Goal: Task Accomplishment & Management: Manage account settings

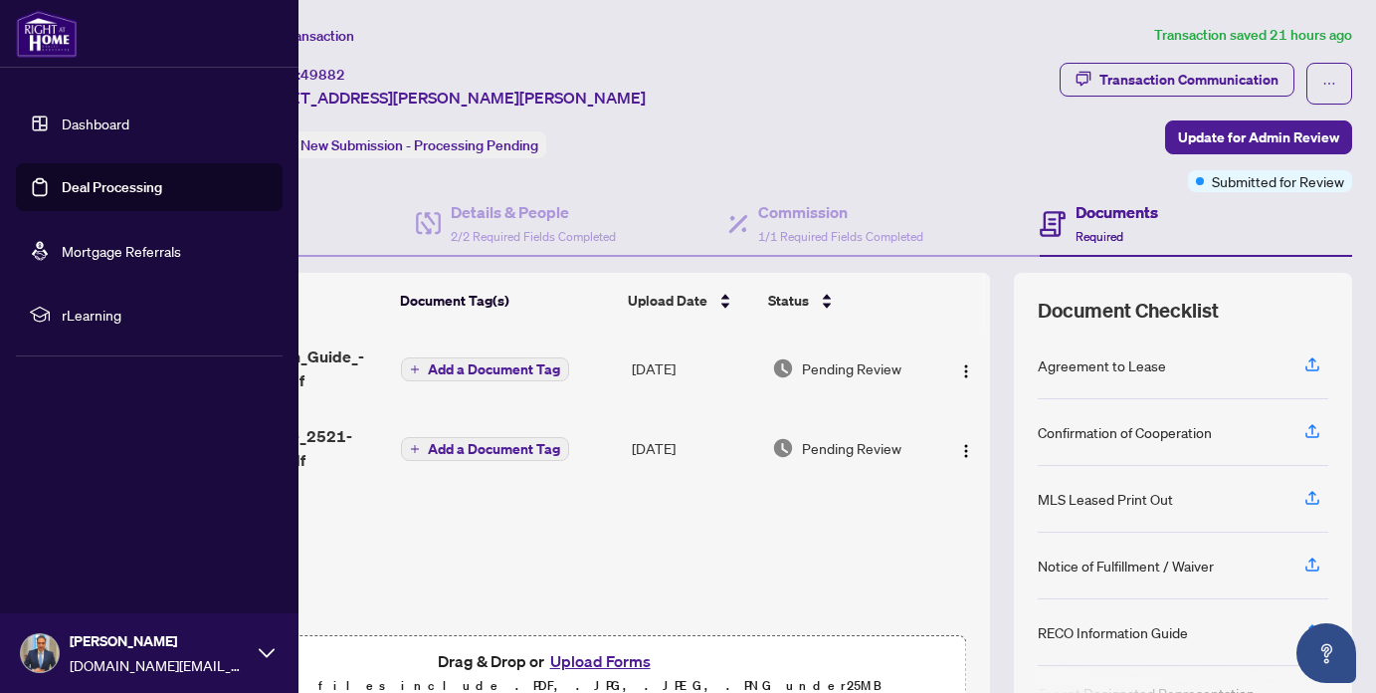
click at [77, 194] on link "Deal Processing" at bounding box center [112, 187] width 101 height 18
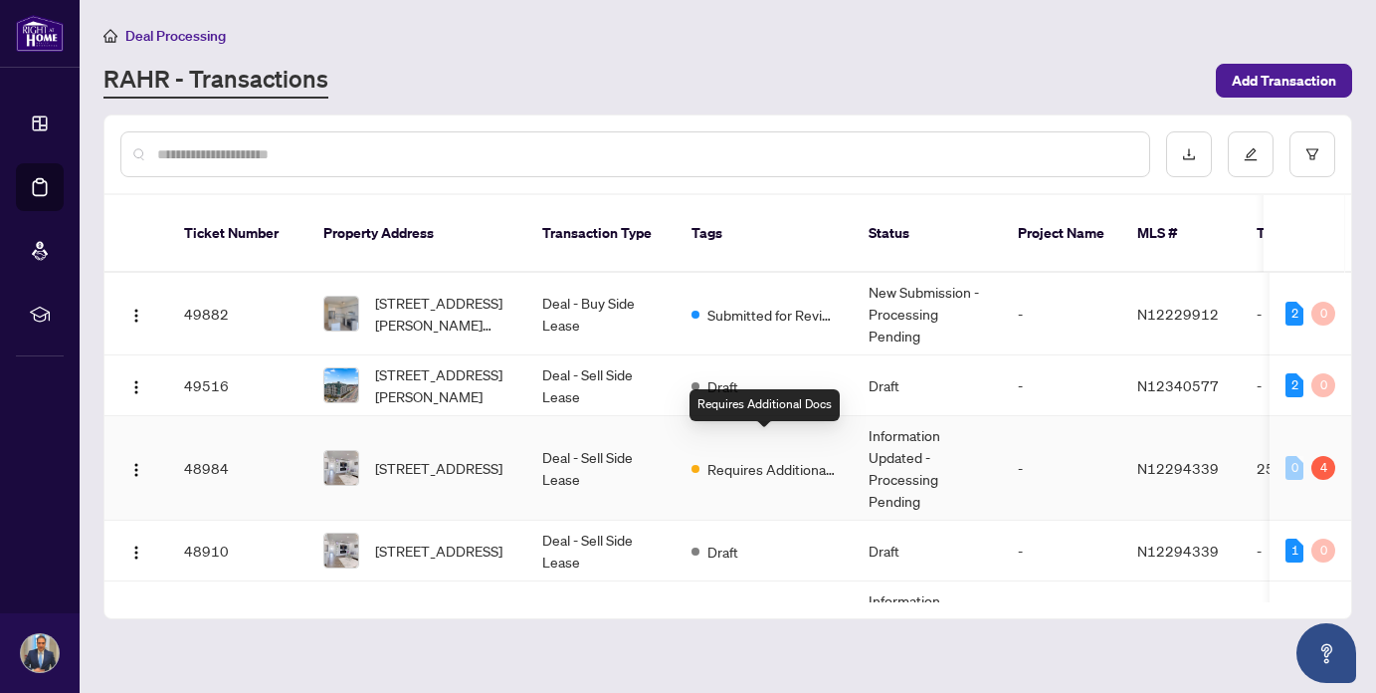
click at [734, 458] on span "Requires Additional Docs" at bounding box center [771, 469] width 129 height 22
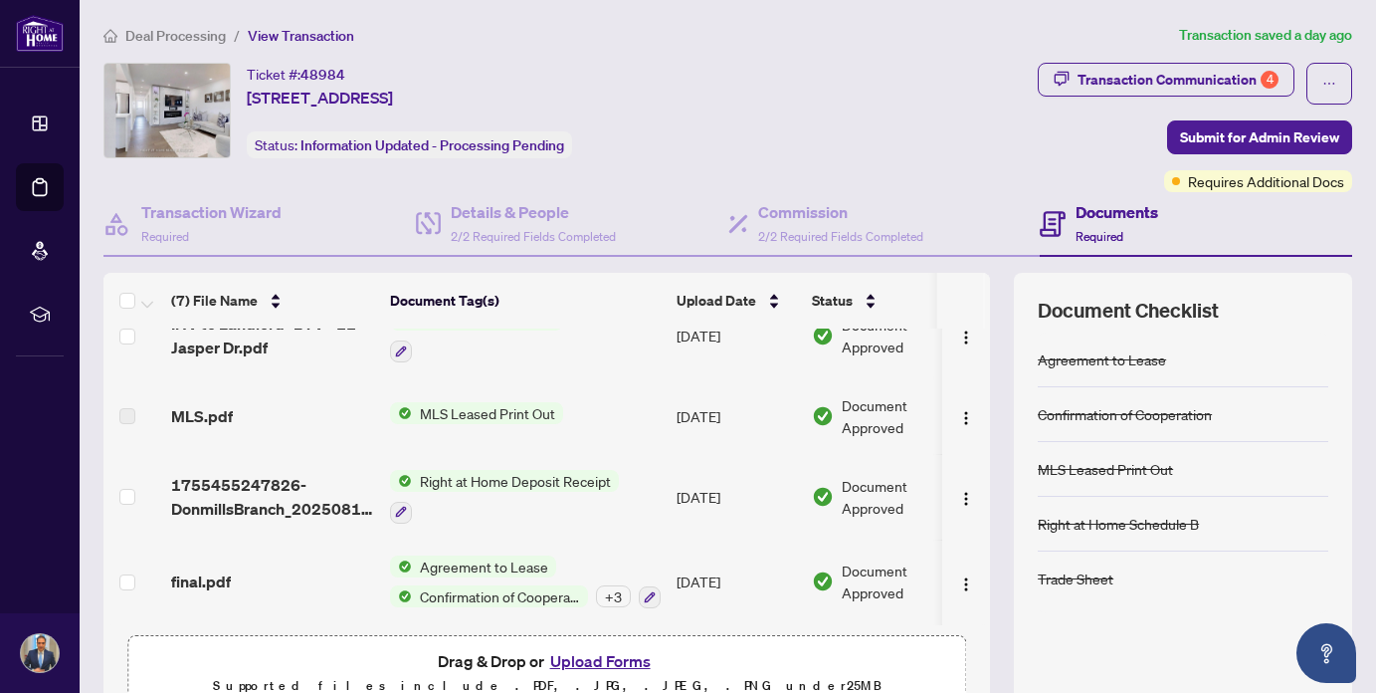
scroll to position [300, 0]
click at [1262, 127] on span "Submit for Admin Review" at bounding box center [1259, 137] width 159 height 32
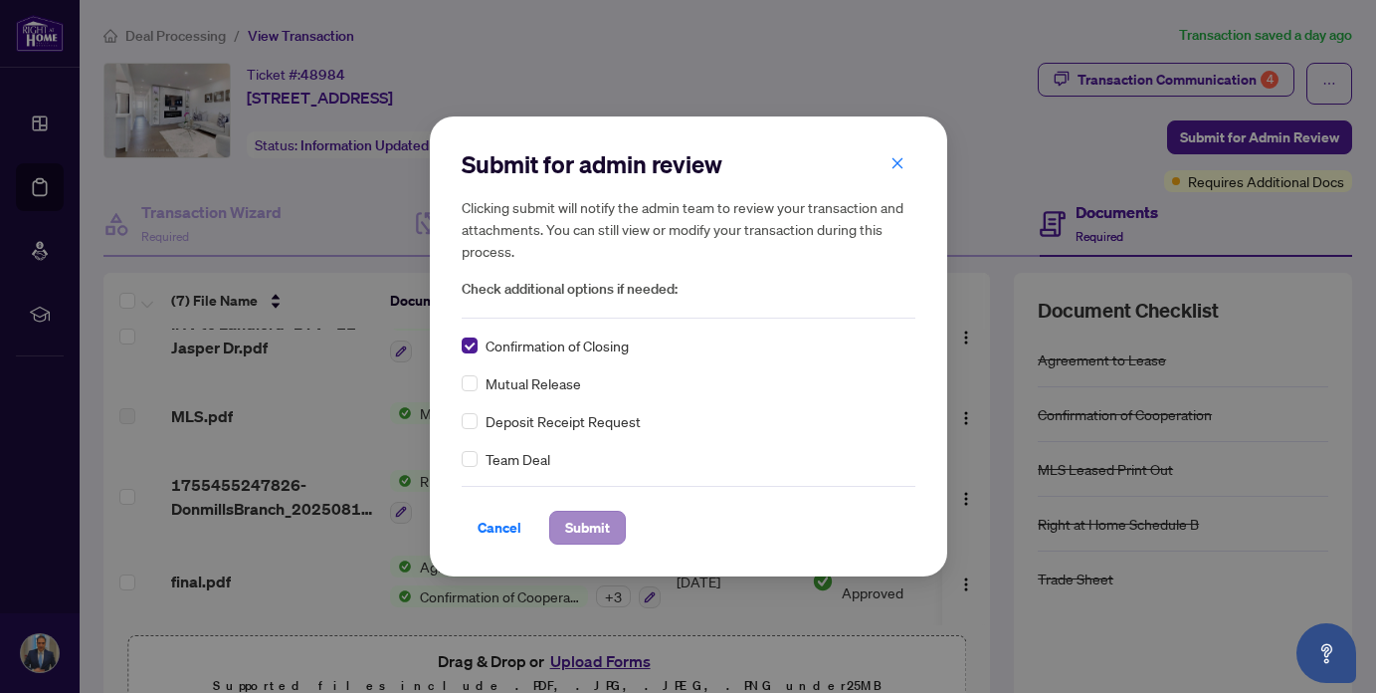
click at [594, 533] on span "Submit" at bounding box center [587, 527] width 45 height 32
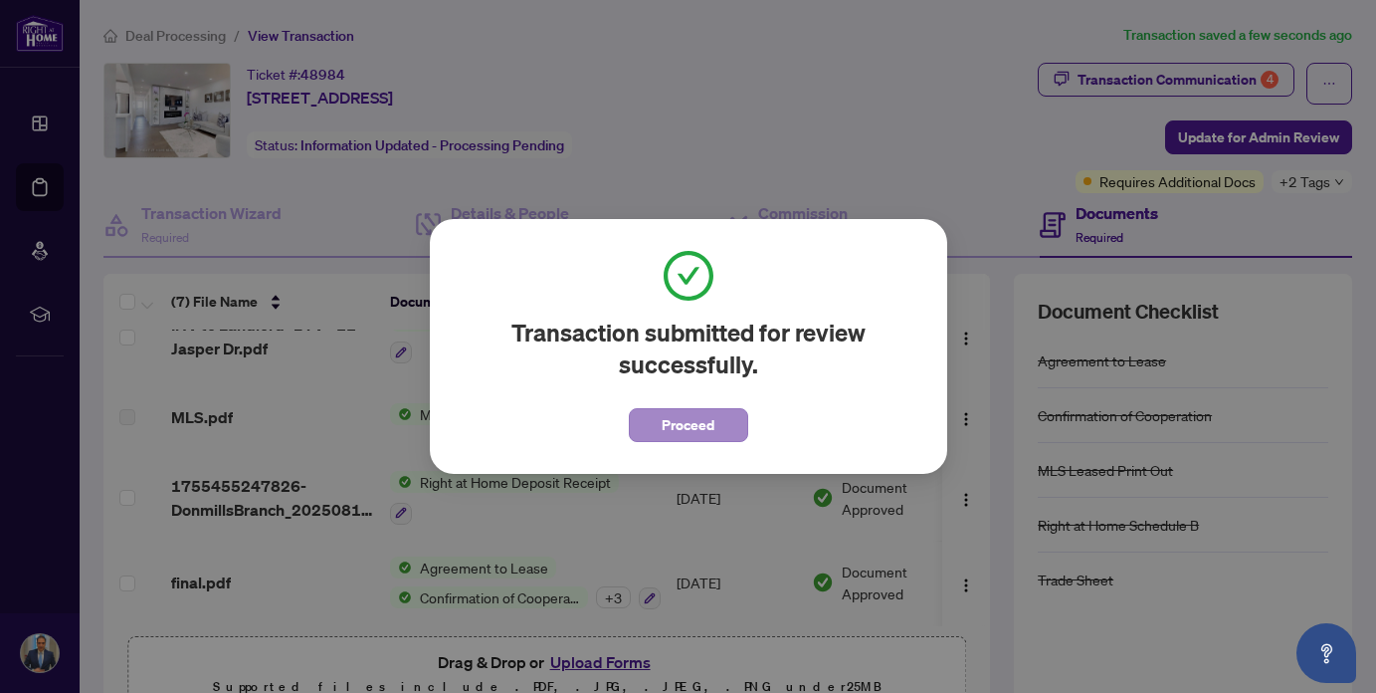
click at [692, 418] on span "Proceed" at bounding box center [688, 425] width 53 height 32
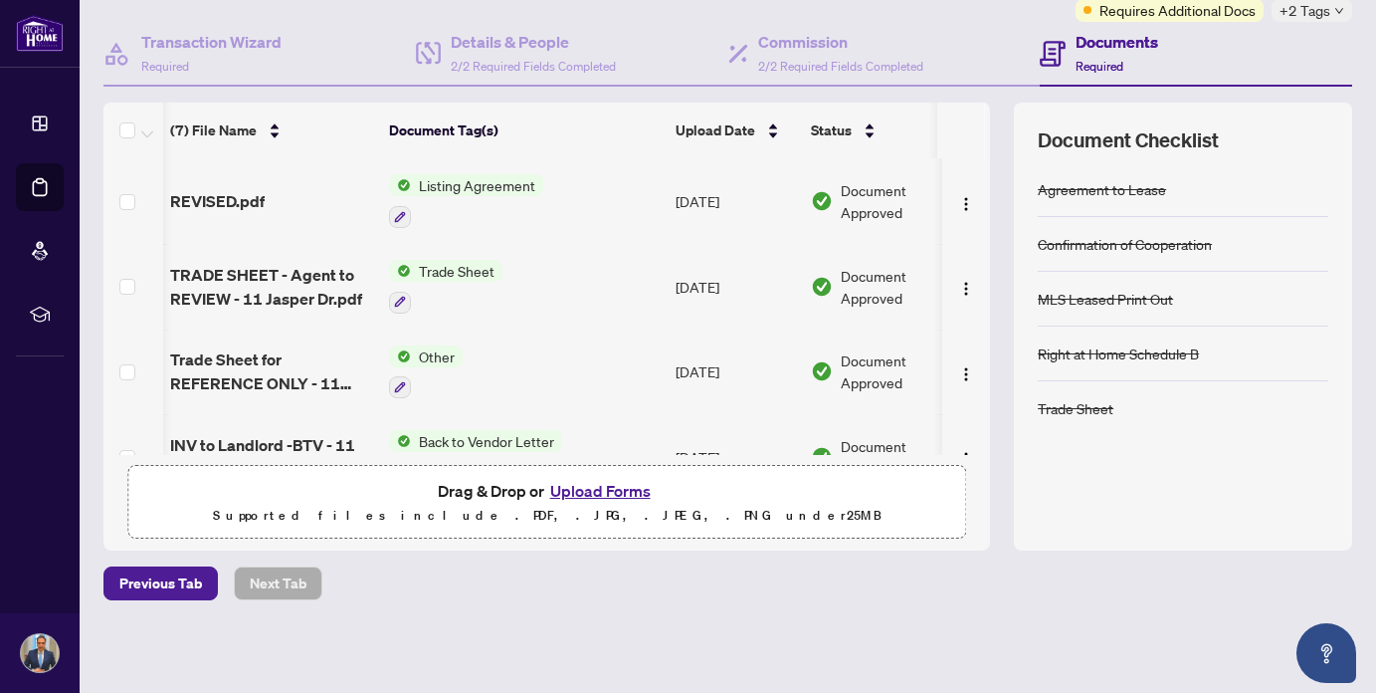
scroll to position [0, 1]
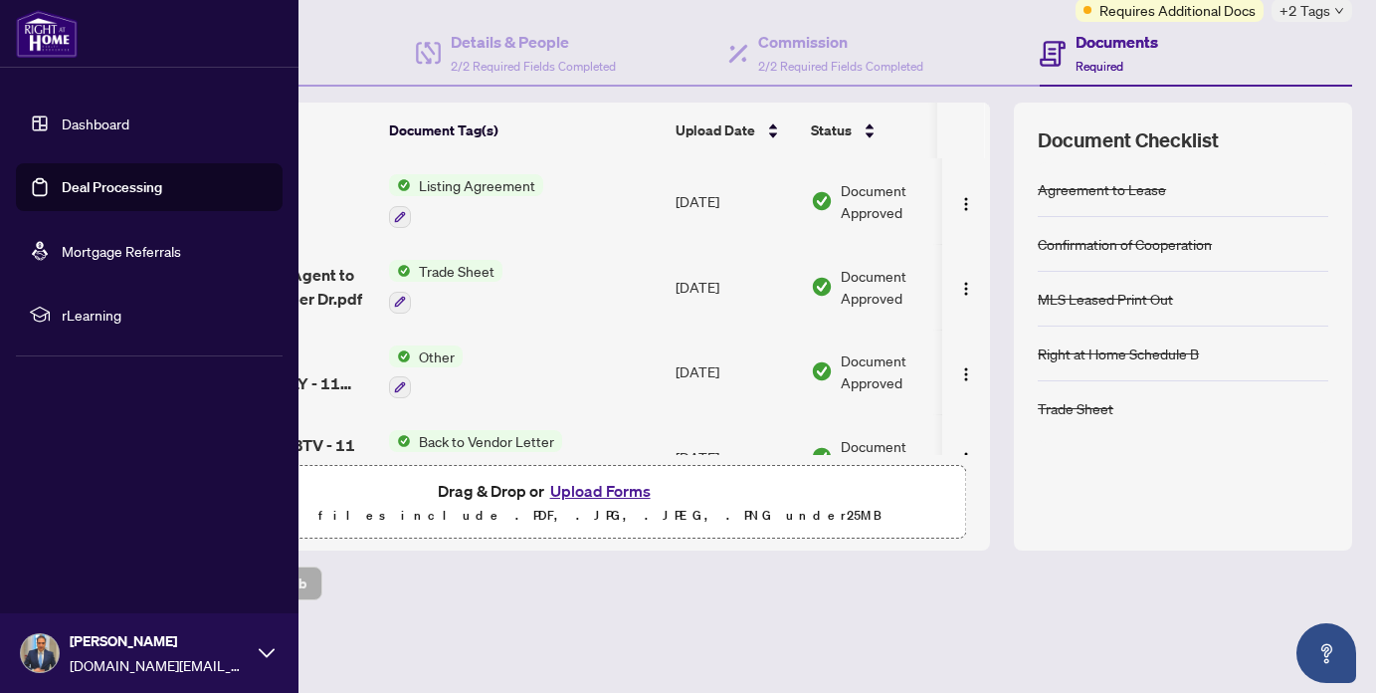
click at [94, 178] on link "Deal Processing" at bounding box center [112, 187] width 101 height 18
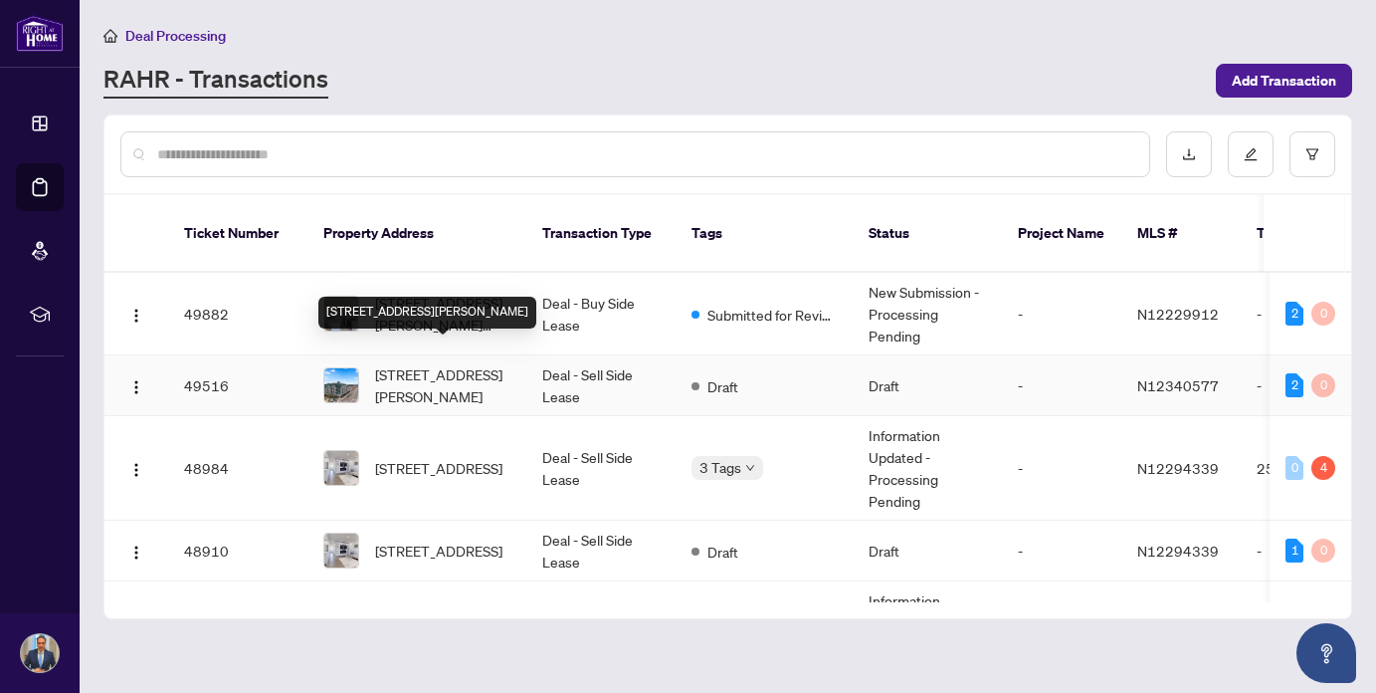
click at [446, 366] on span "[STREET_ADDRESS][PERSON_NAME]" at bounding box center [442, 385] width 135 height 44
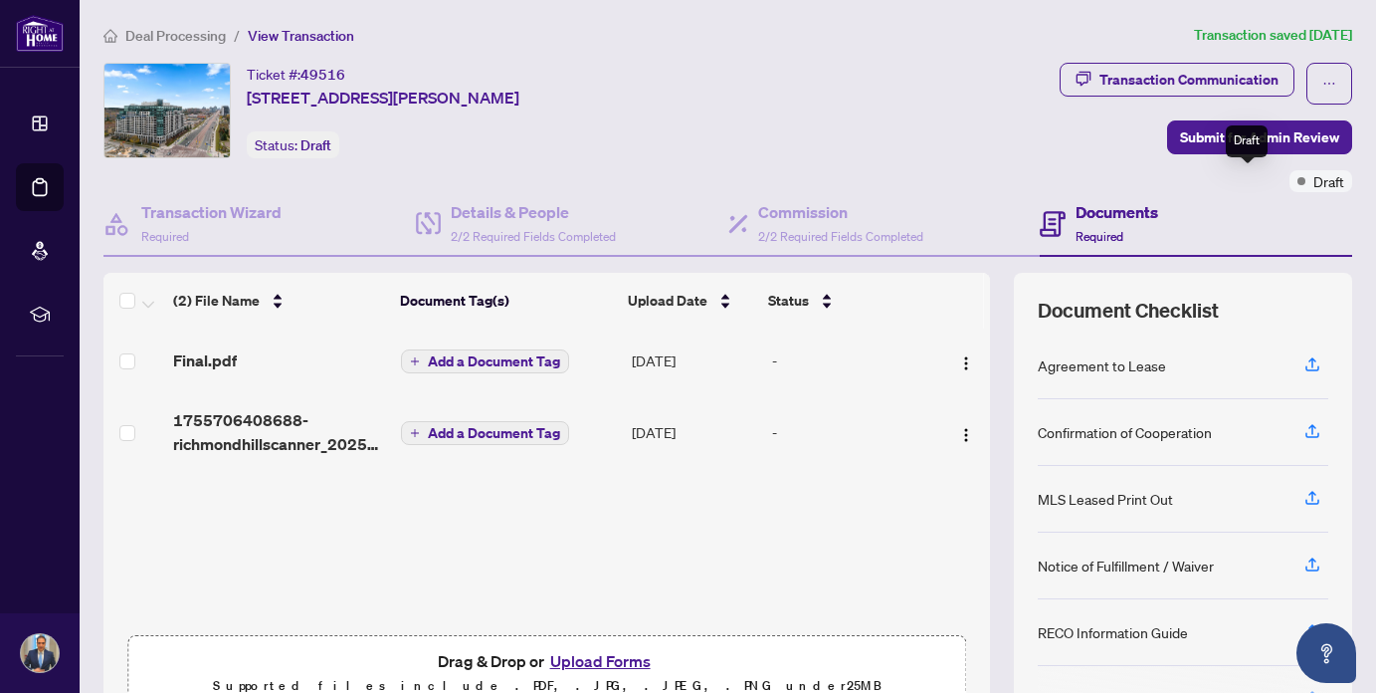
click at [1251, 139] on div "Draft" at bounding box center [1247, 141] width 42 height 32
click at [1198, 136] on span "Submit for Admin Review" at bounding box center [1259, 137] width 159 height 32
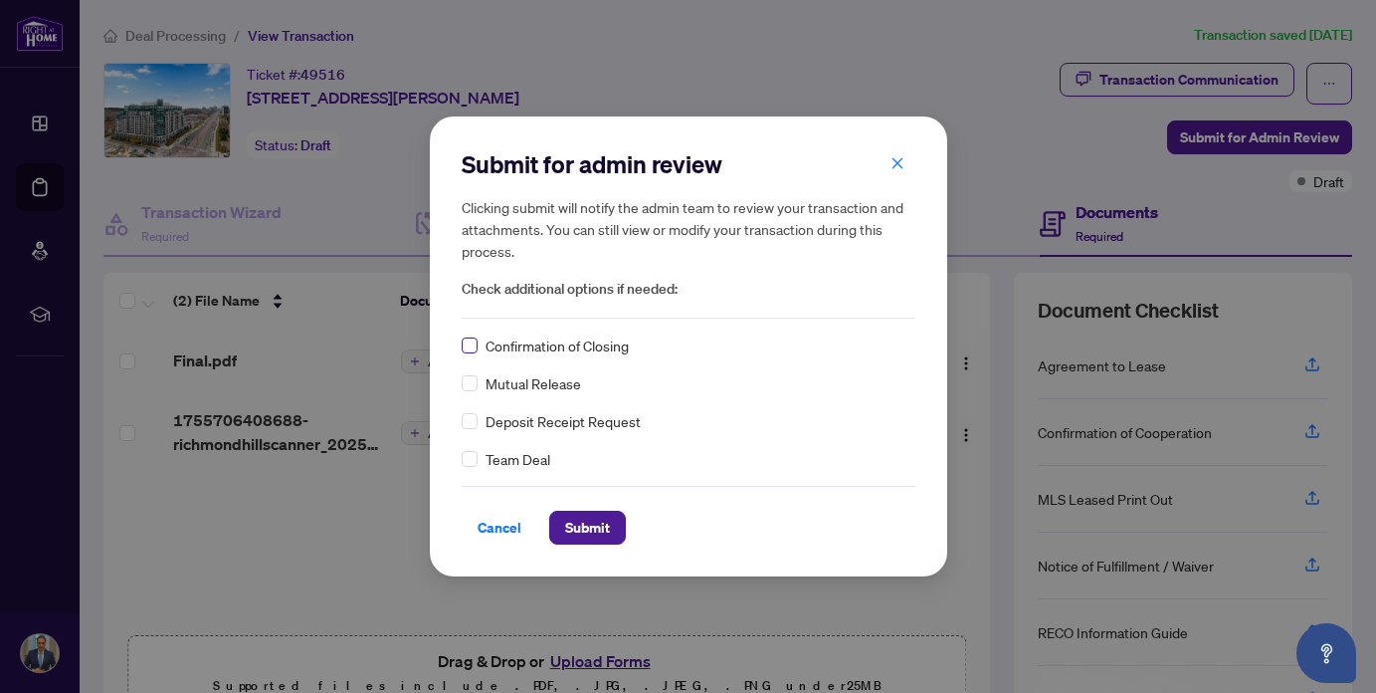
click at [475, 345] on span at bounding box center [470, 345] width 16 height 16
click at [596, 532] on span "Submit" at bounding box center [587, 527] width 45 height 32
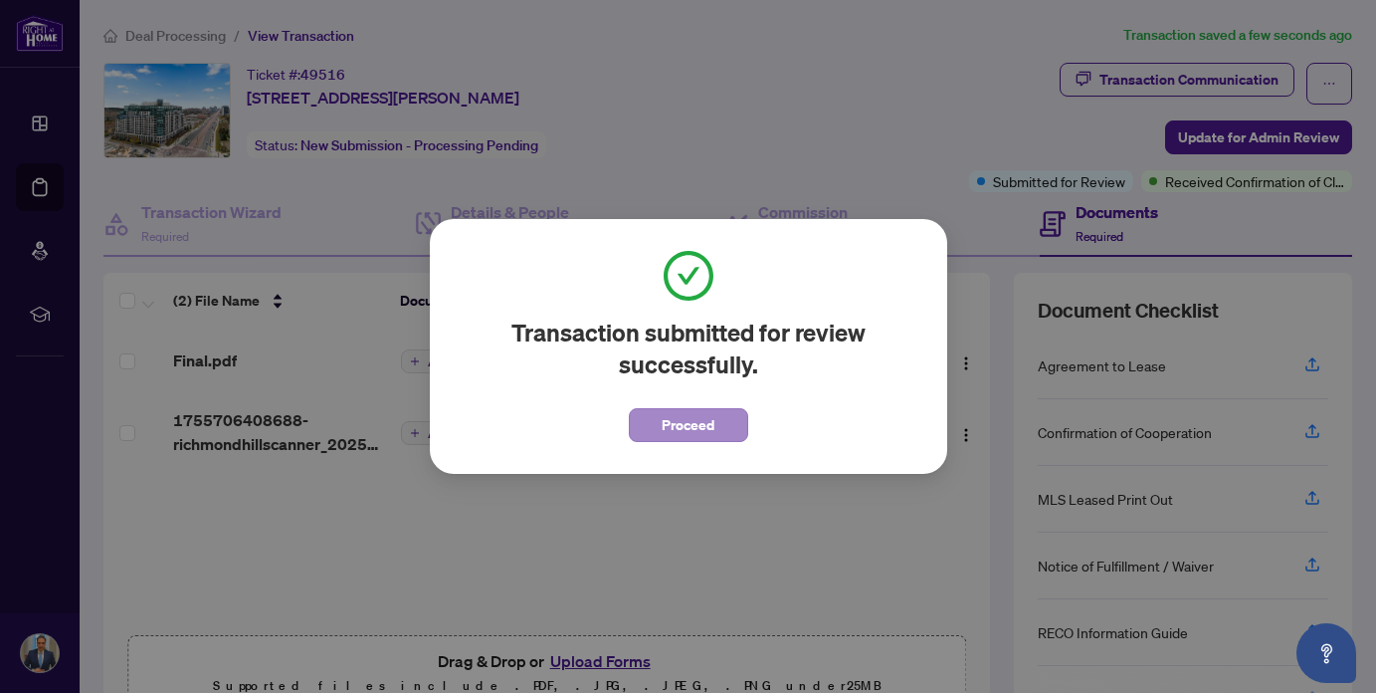
click at [688, 430] on span "Proceed" at bounding box center [688, 425] width 53 height 32
